Goal: Communication & Community: Answer question/provide support

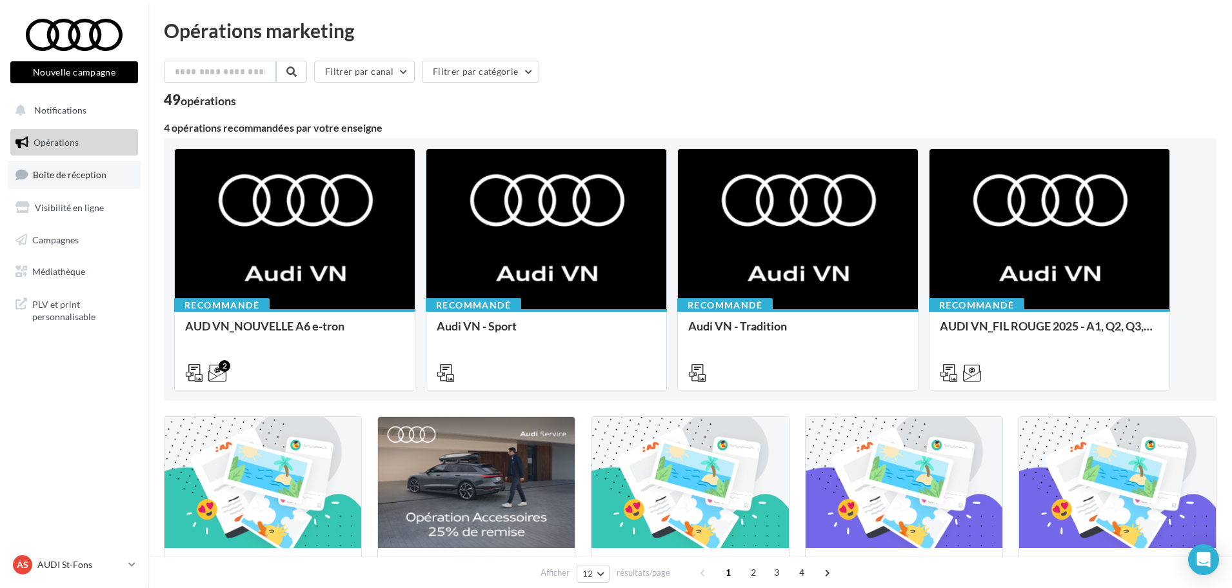
click at [98, 188] on link "Boîte de réception" at bounding box center [74, 175] width 133 height 28
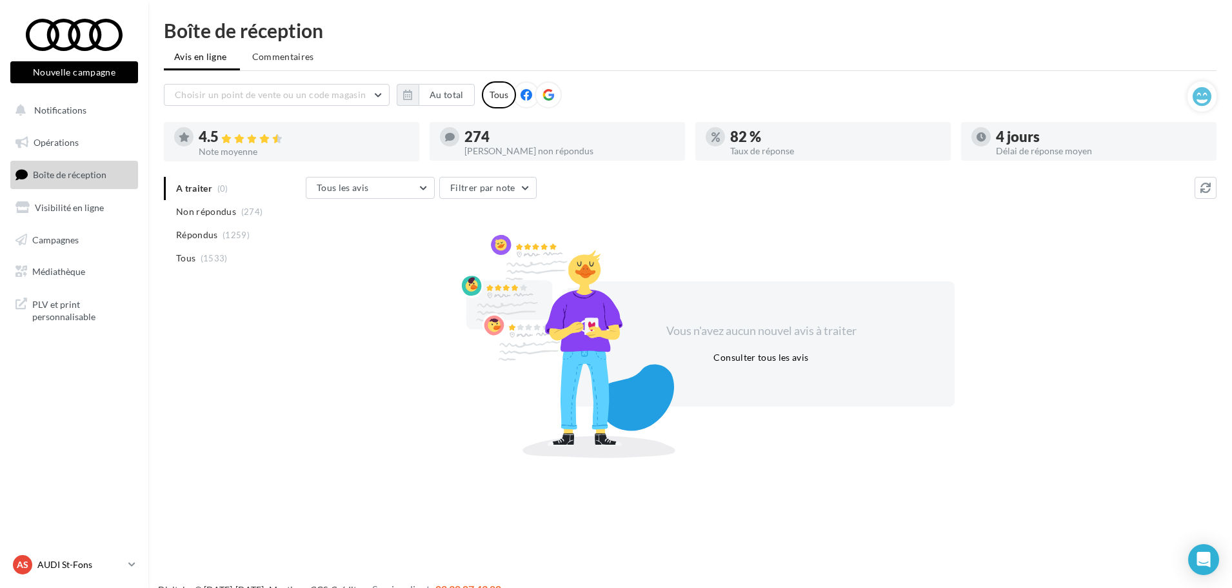
click at [69, 559] on p "AUDI St-Fons" at bounding box center [80, 564] width 86 height 13
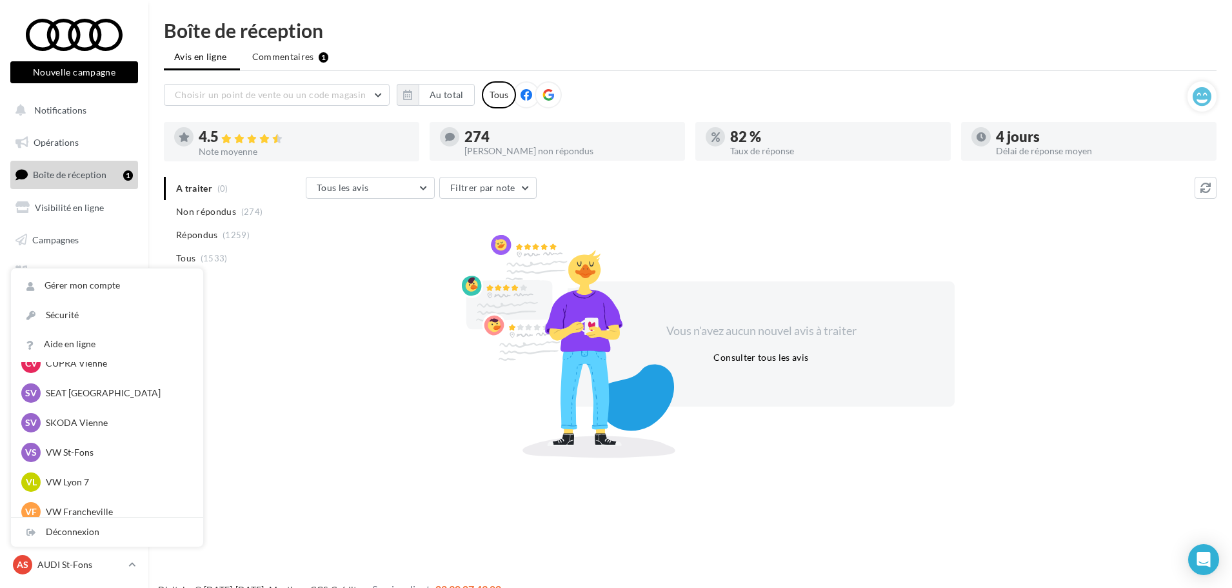
scroll to position [178, 0]
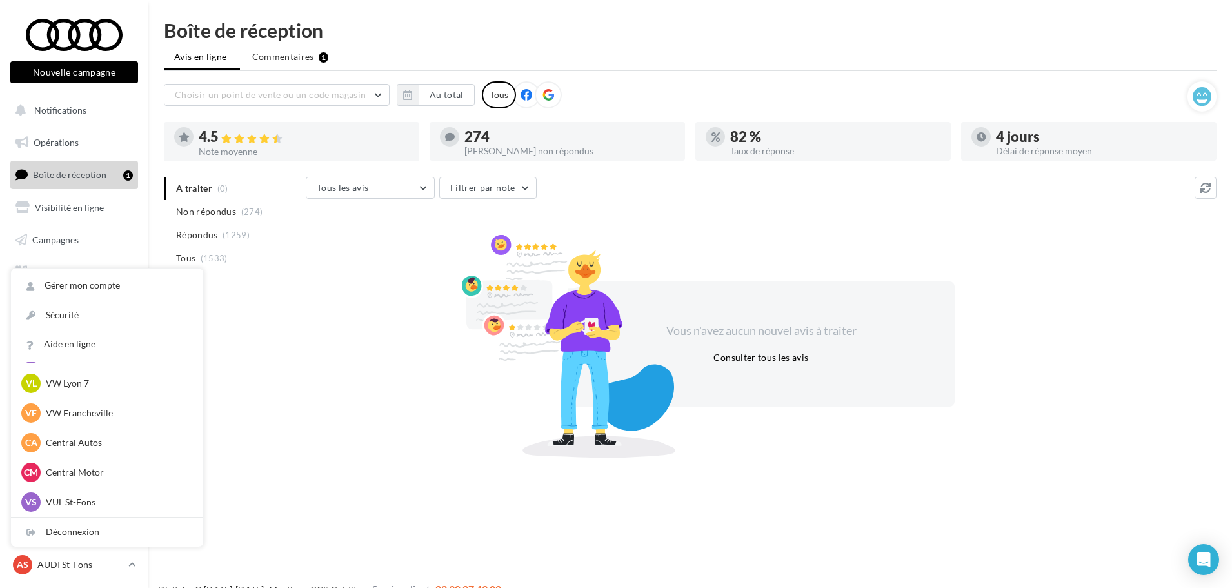
click at [301, 65] on li "Commentaires 1" at bounding box center [290, 56] width 97 height 23
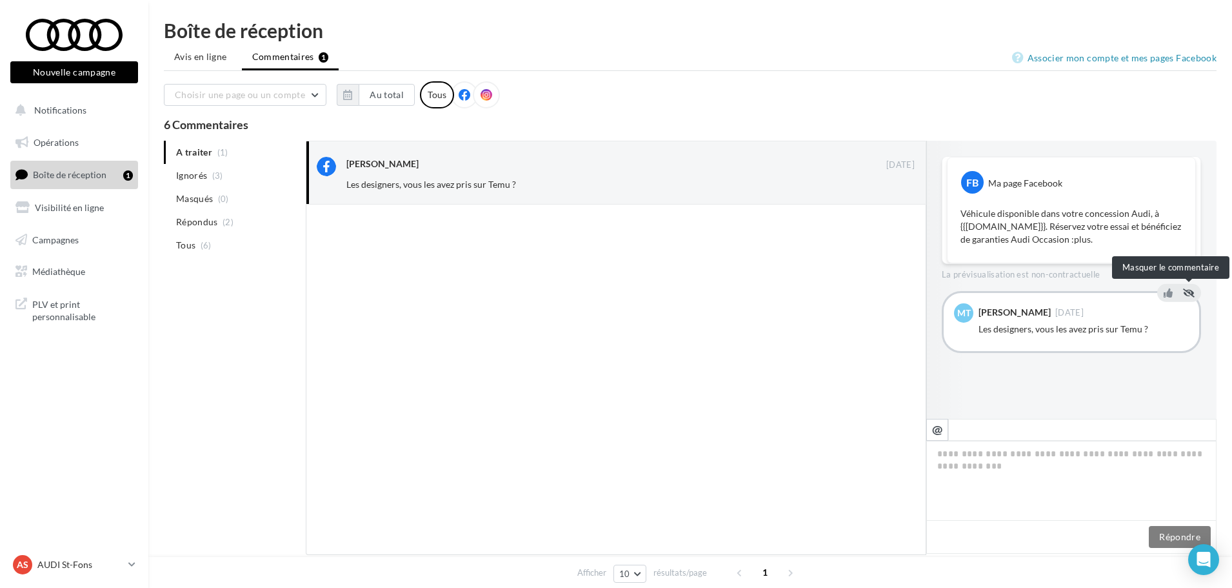
click at [1185, 297] on icon at bounding box center [1189, 292] width 12 height 9
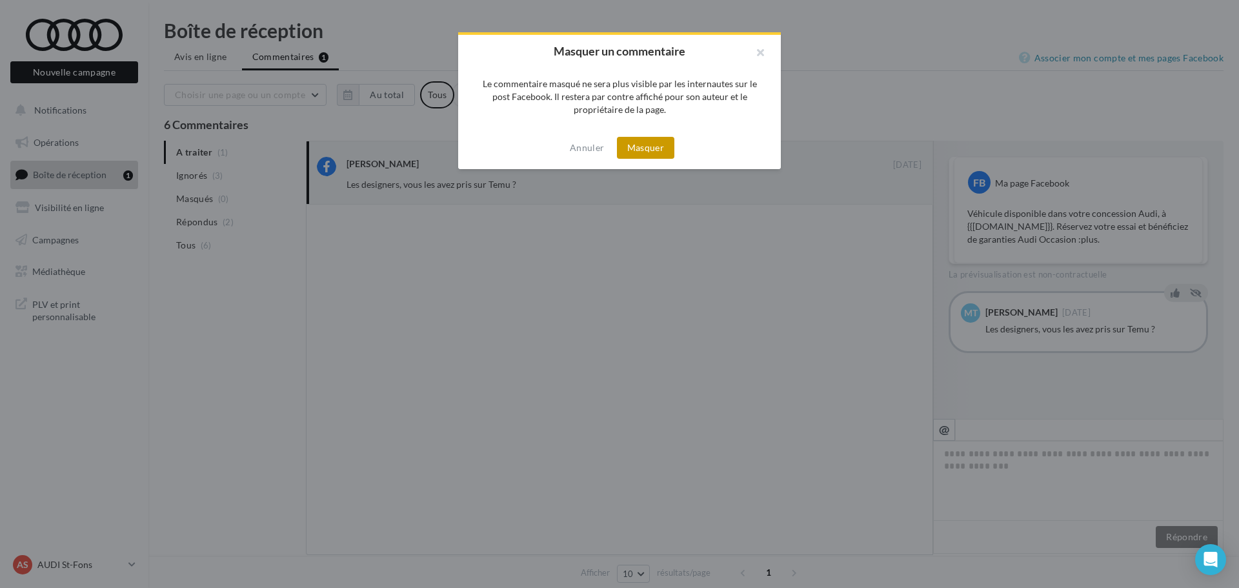
click at [664, 141] on button "Masquer" at bounding box center [645, 148] width 57 height 22
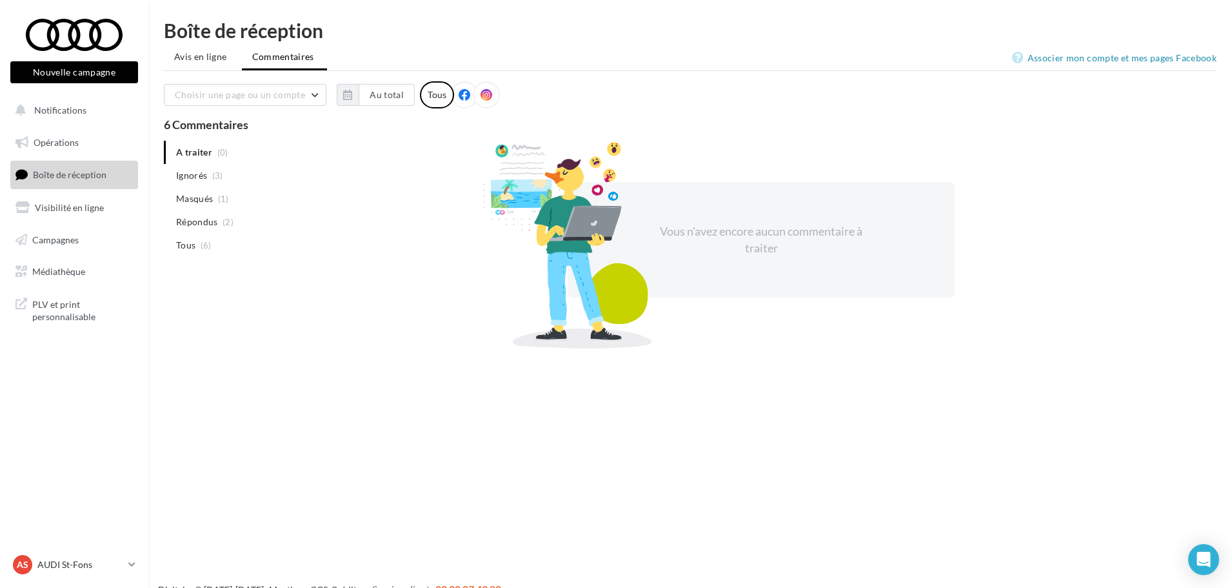
click at [144, 565] on div "AS AUDI St-Fons audi-[GEOGRAPHIC_DATA]-gru" at bounding box center [74, 569] width 148 height 35
click at [111, 559] on p "AUDI St-Fons" at bounding box center [80, 564] width 86 height 13
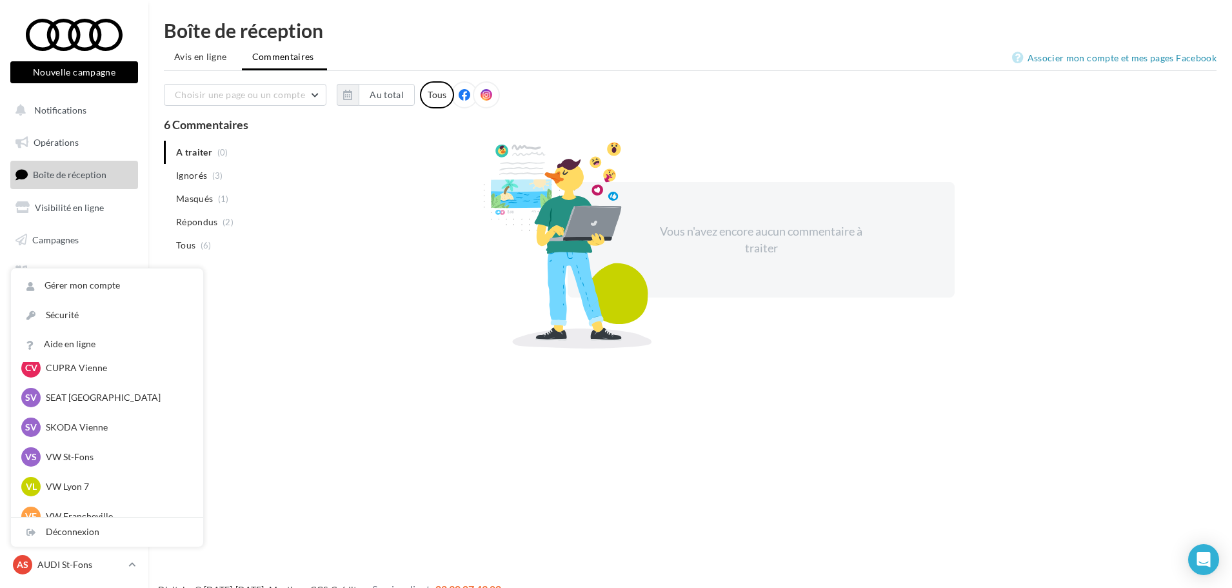
scroll to position [178, 0]
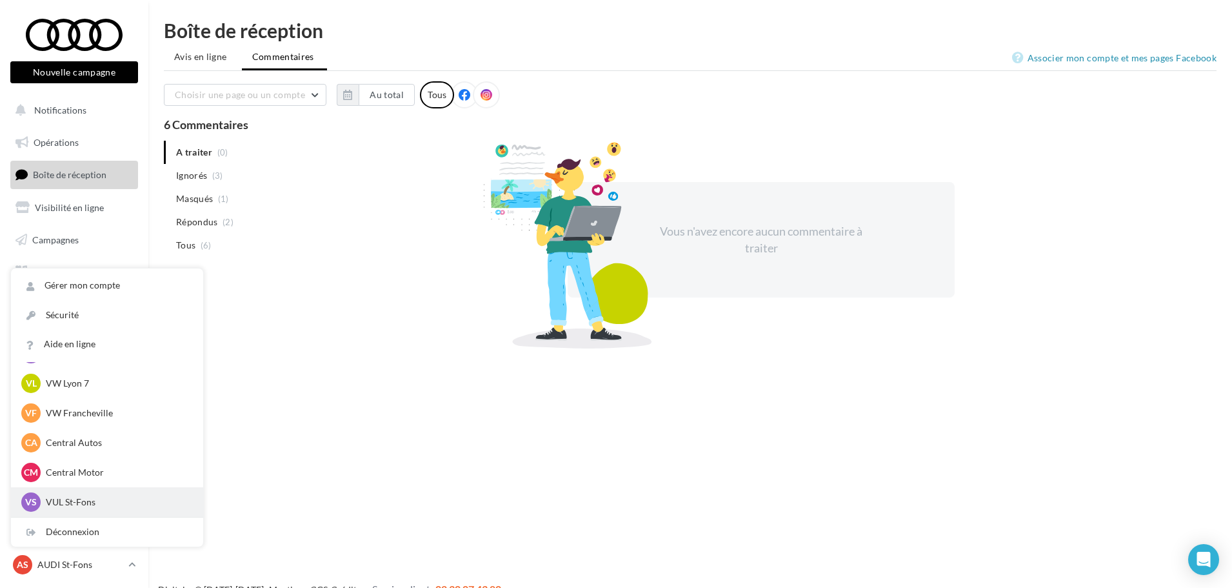
click at [133, 501] on p "VUL St-Fons" at bounding box center [117, 502] width 142 height 13
